Goal: Check status

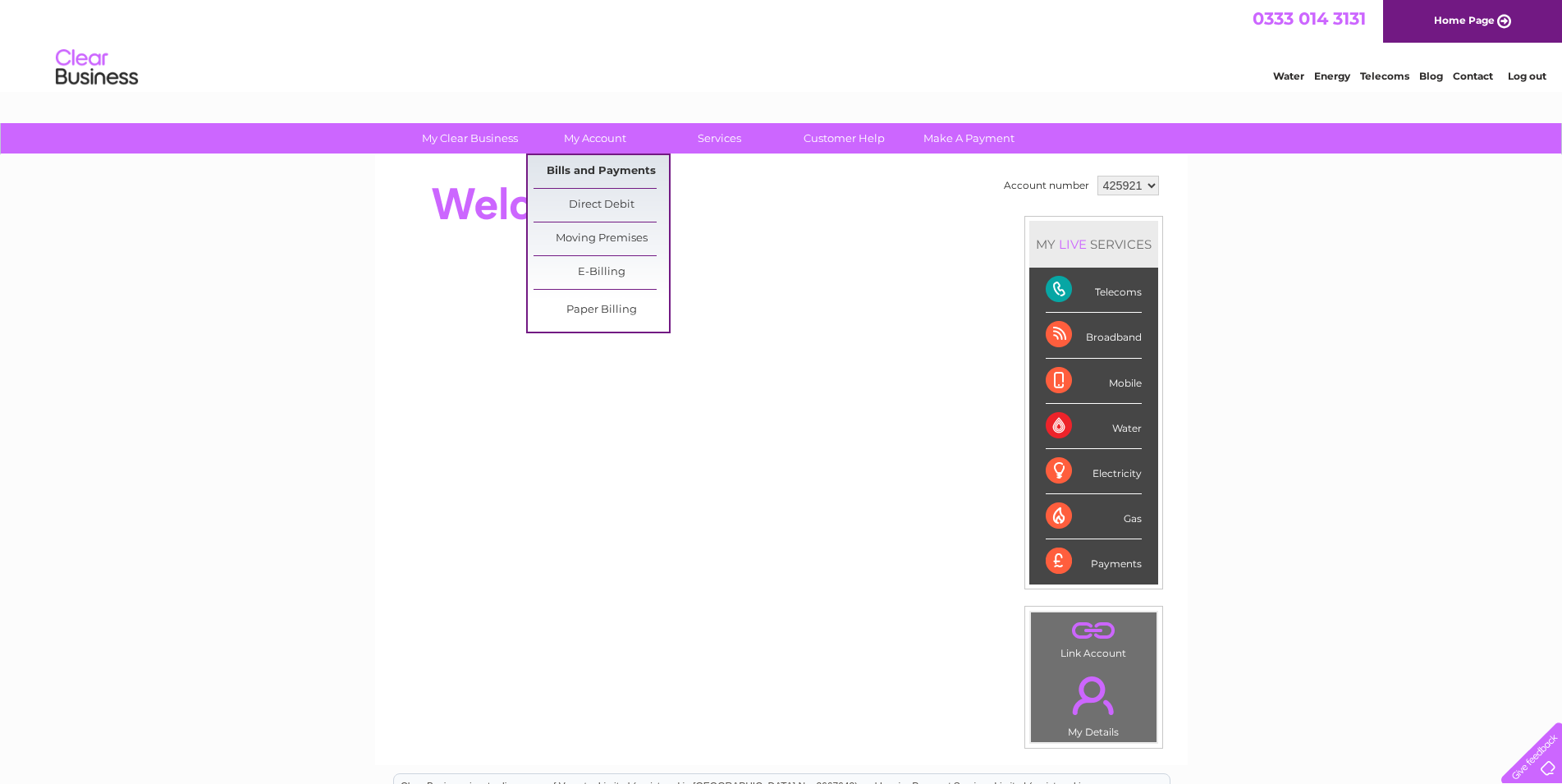
click at [603, 167] on link "Bills and Payments" at bounding box center [600, 171] width 135 height 33
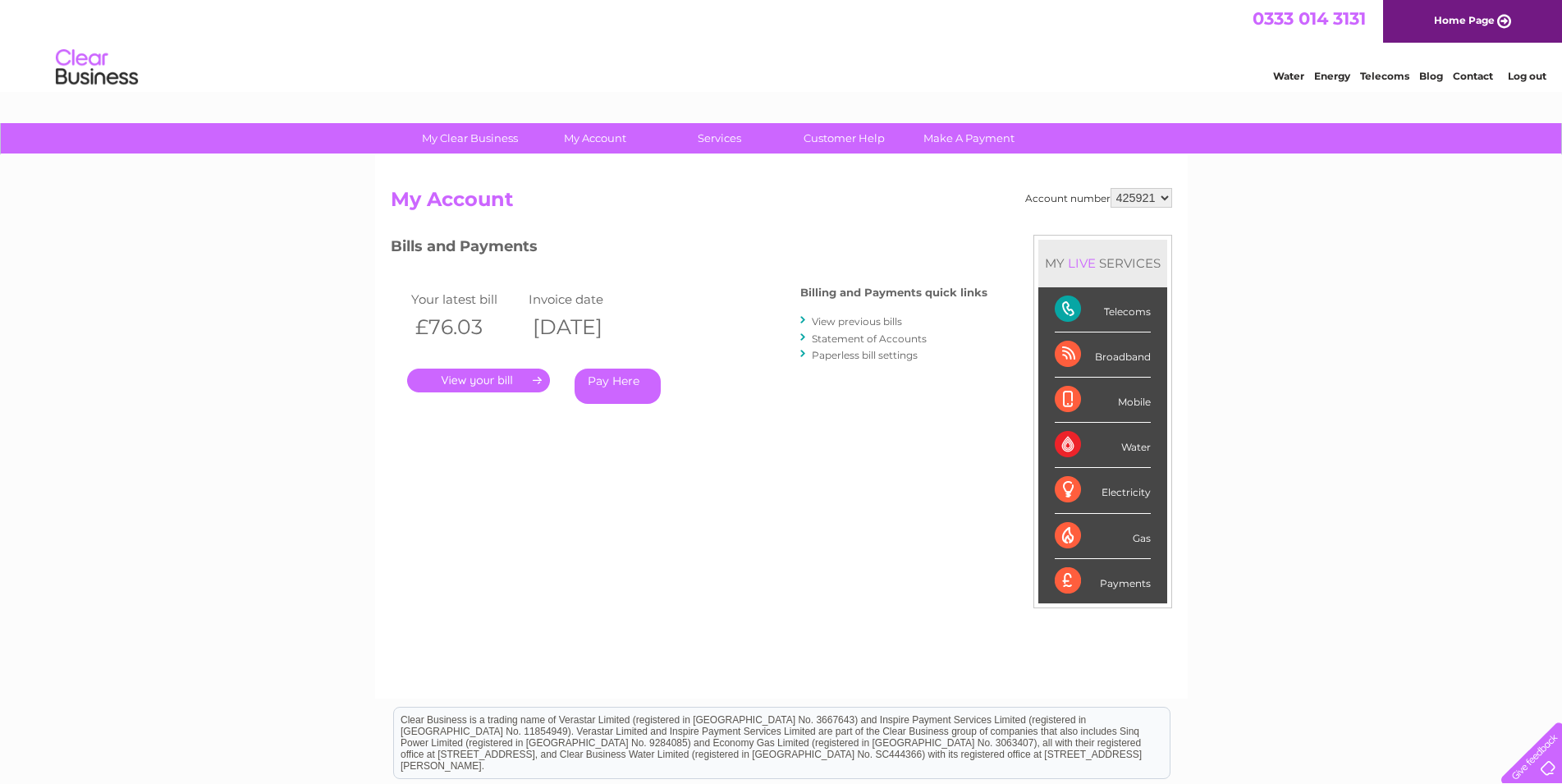
click at [470, 377] on link "." at bounding box center [479, 380] width 143 height 24
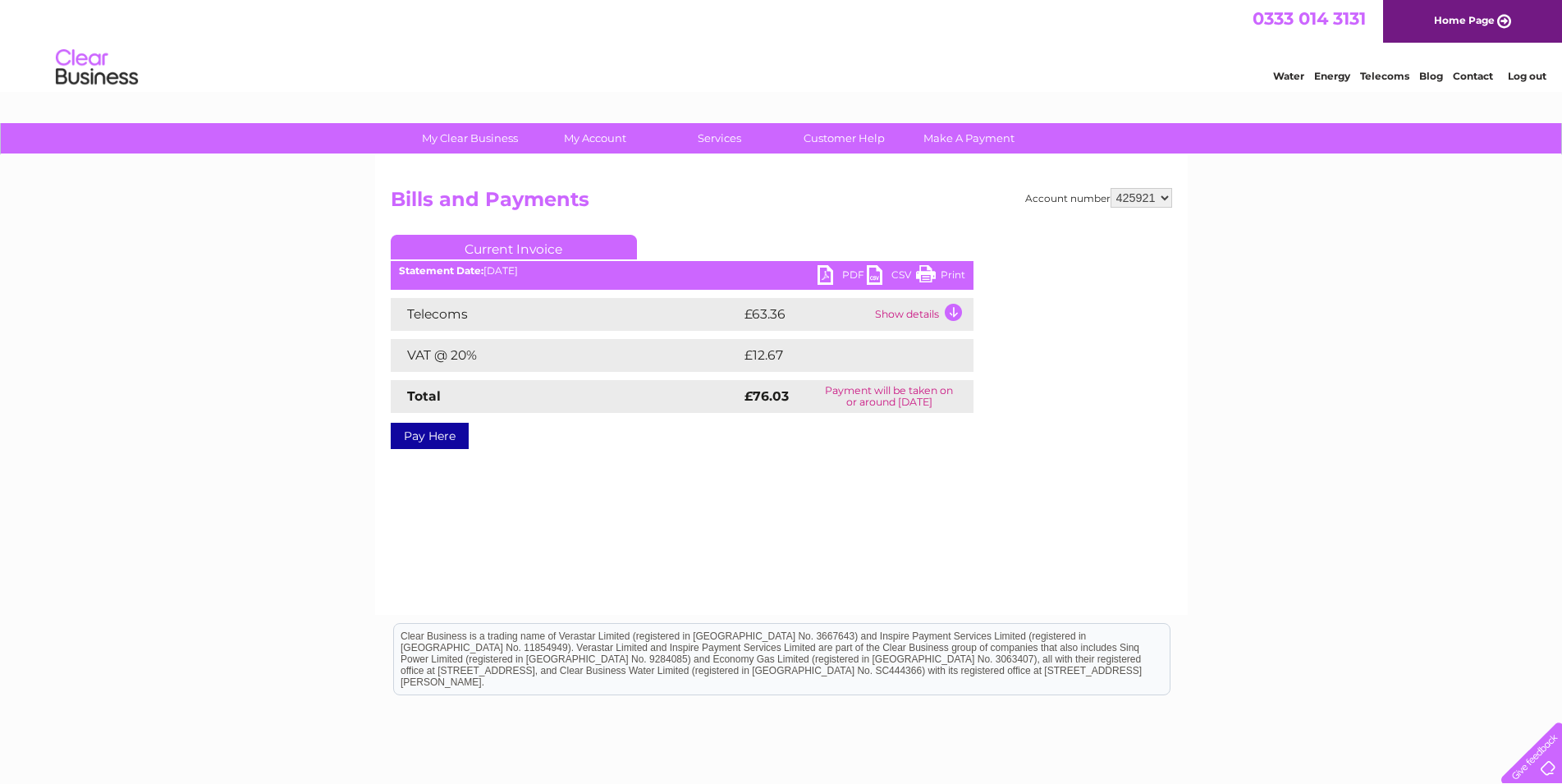
click at [844, 275] on link "PDF" at bounding box center [842, 277] width 50 height 24
